Goal: Task Accomplishment & Management: Use online tool/utility

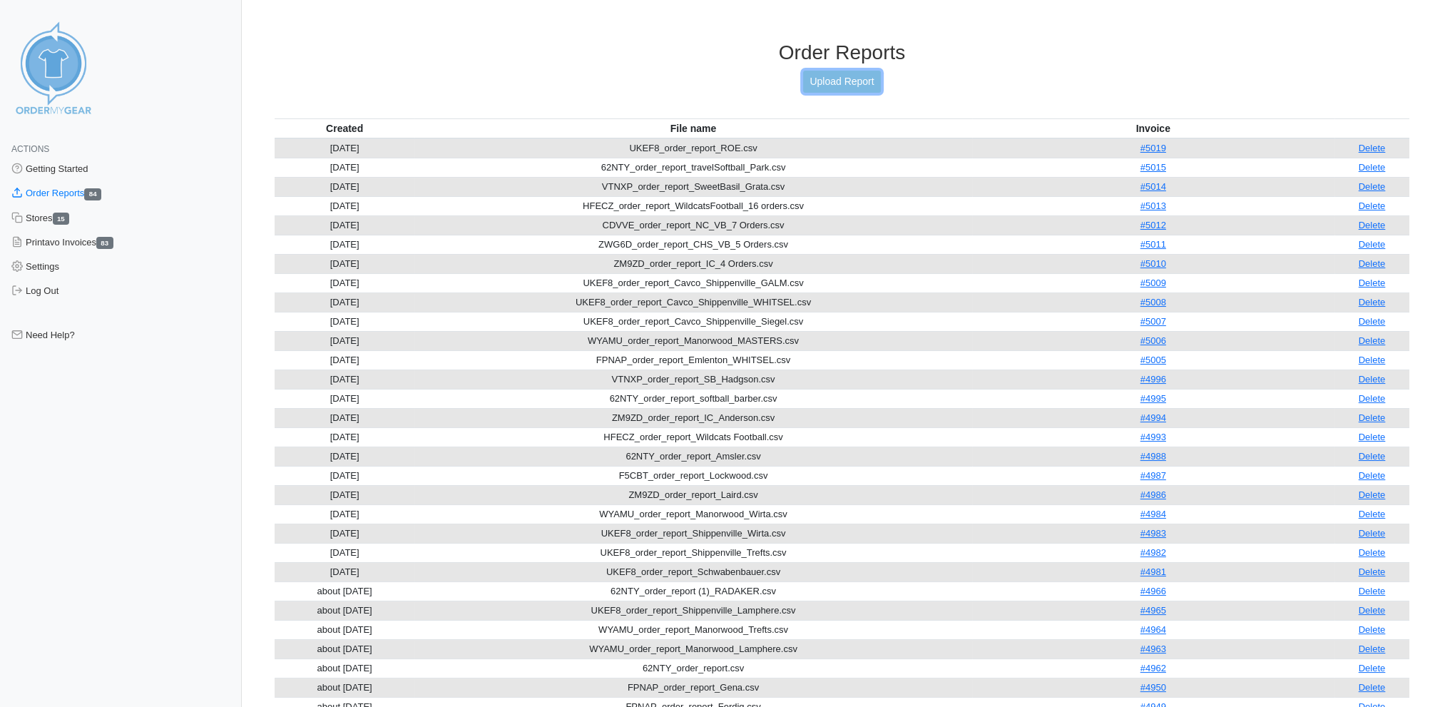
click at [847, 74] on link "Upload Report" at bounding box center [841, 82] width 77 height 22
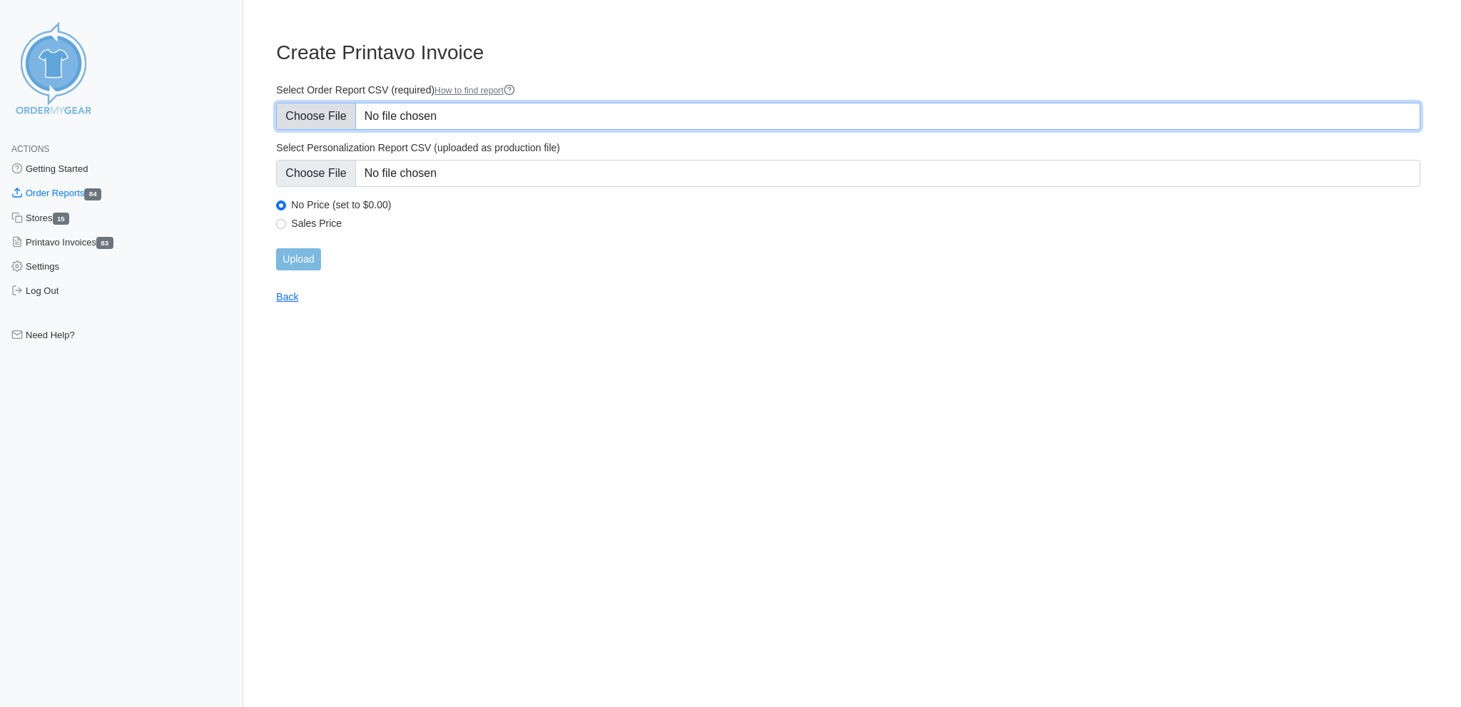
click at [311, 111] on input "Select Order Report CSV (required) How to find report" at bounding box center [848, 116] width 1144 height 27
type input "C:\fakepath\DN2VX_order_report_XC_15orders.csv"
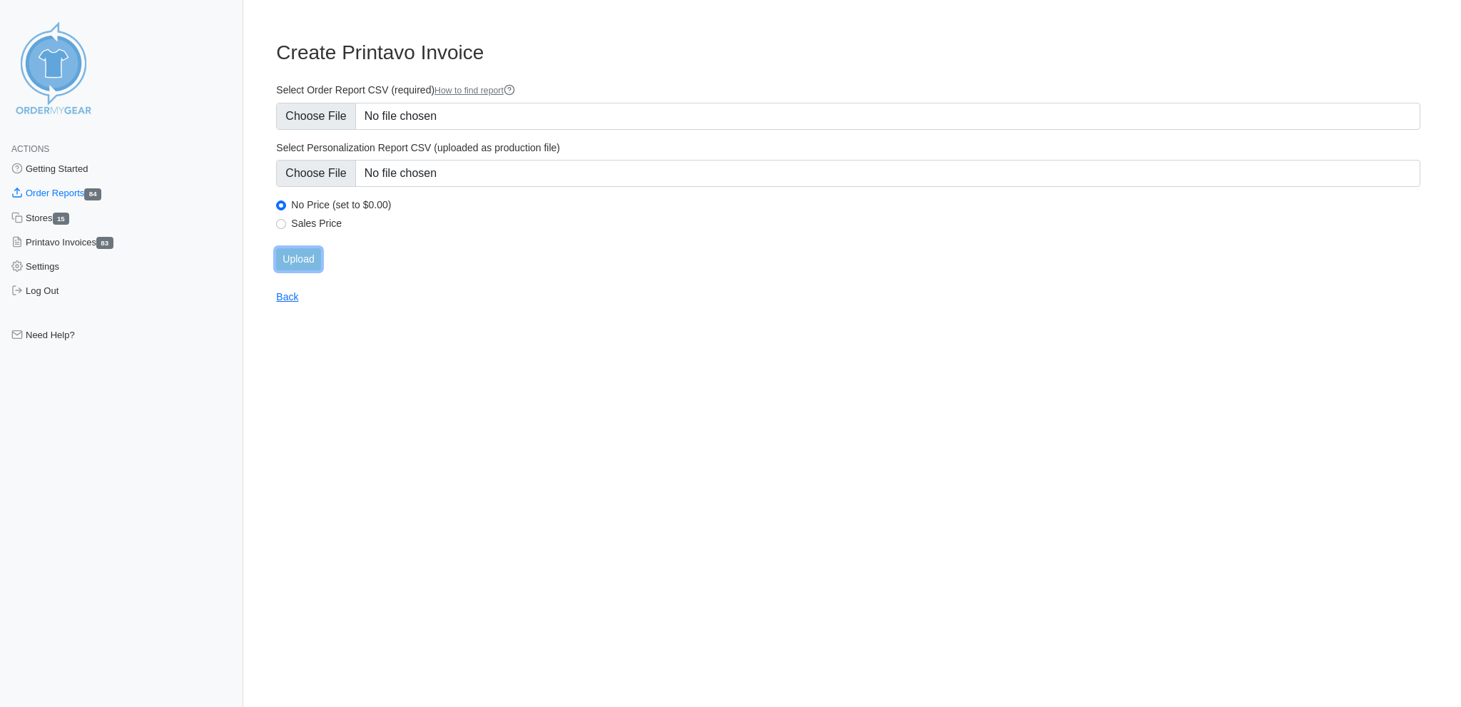
click at [306, 248] on input "Upload" at bounding box center [298, 259] width 44 height 22
